Goal: Information Seeking & Learning: Learn about a topic

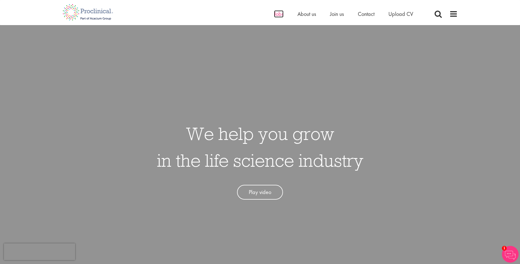
click at [281, 14] on span "Jobs" at bounding box center [278, 13] width 9 height 7
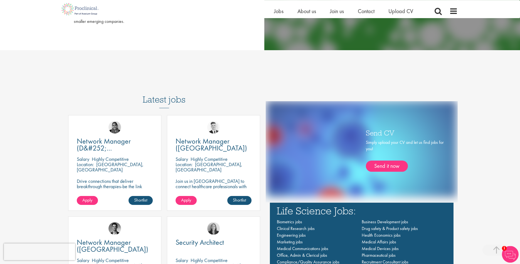
scroll to position [312, 0]
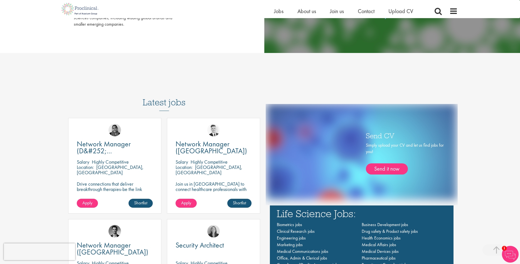
click at [150, 100] on h3 "Latest jobs" at bounding box center [164, 96] width 43 height 27
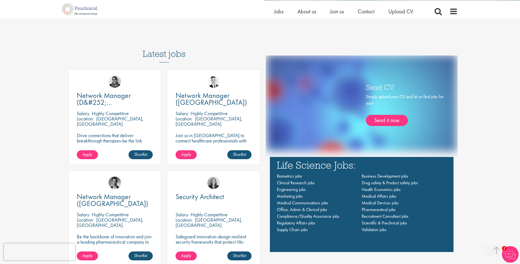
scroll to position [369, 0]
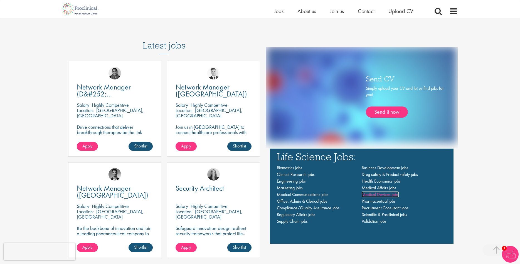
click at [382, 195] on span "Medical Devices jobs" at bounding box center [380, 194] width 37 height 6
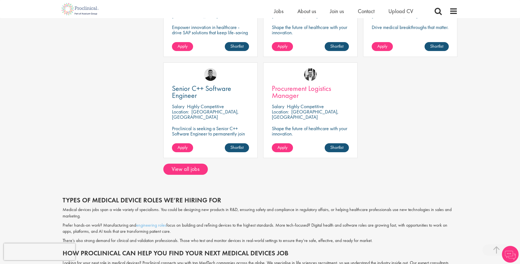
scroll to position [227, 0]
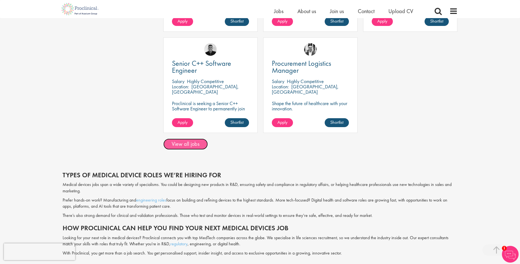
click at [193, 144] on link "View all jobs" at bounding box center [185, 143] width 45 height 11
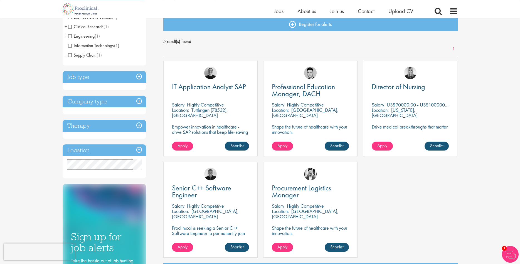
scroll to position [57, 0]
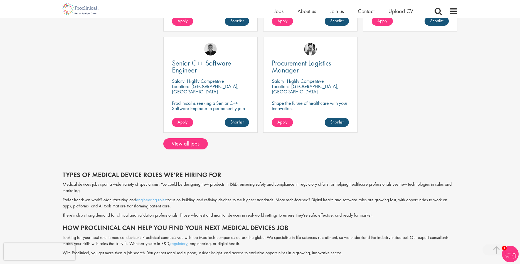
scroll to position [255, 0]
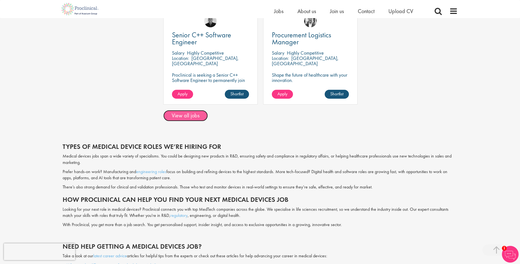
click at [202, 115] on link "View all jobs" at bounding box center [185, 115] width 45 height 11
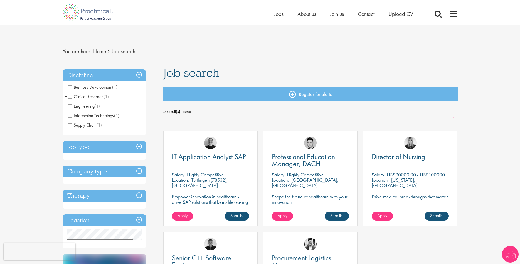
click at [139, 146] on h3 "Job type" at bounding box center [104, 147] width 83 height 12
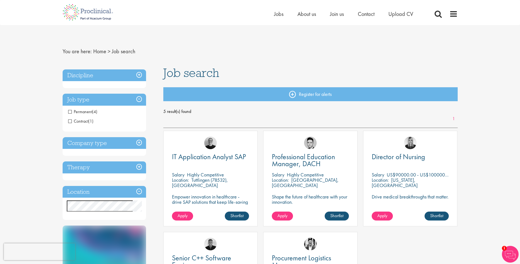
click at [138, 98] on h3 "Job type" at bounding box center [104, 100] width 83 height 12
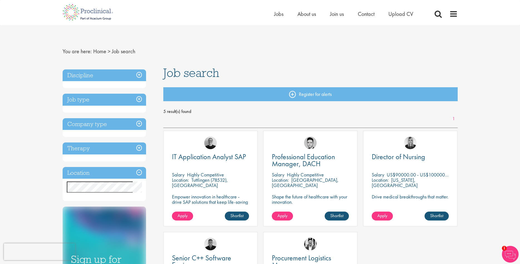
click at [140, 171] on h3 "Location" at bounding box center [104, 173] width 83 height 12
click at [137, 171] on h3 "Location" at bounding box center [104, 173] width 83 height 12
click at [106, 172] on h3 "Location" at bounding box center [104, 173] width 83 height 12
click at [137, 75] on h3 "Discipline" at bounding box center [104, 75] width 83 height 12
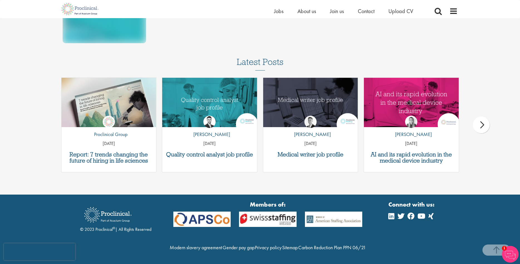
scroll to position [162, 0]
